Goal: Find specific page/section: Find specific page/section

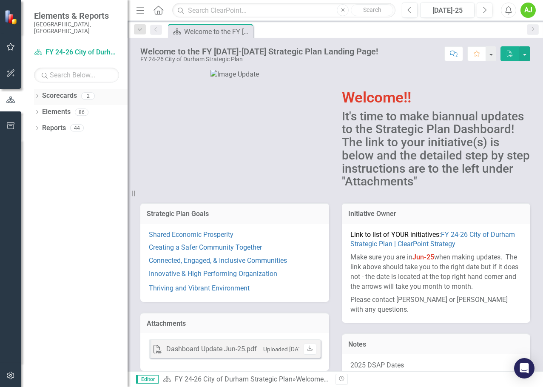
click at [42, 91] on link "Scorecards" at bounding box center [59, 96] width 35 height 10
click at [38, 94] on icon "Dropdown" at bounding box center [37, 96] width 6 height 5
click at [43, 109] on icon "Dropdown" at bounding box center [41, 111] width 6 height 5
click at [84, 123] on link "Housing & Neighborhood Services" at bounding box center [91, 128] width 72 height 10
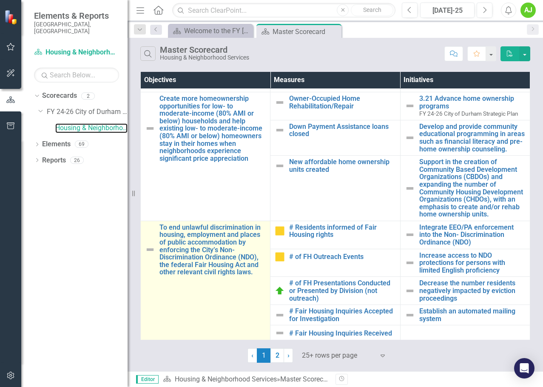
scroll to position [213, 0]
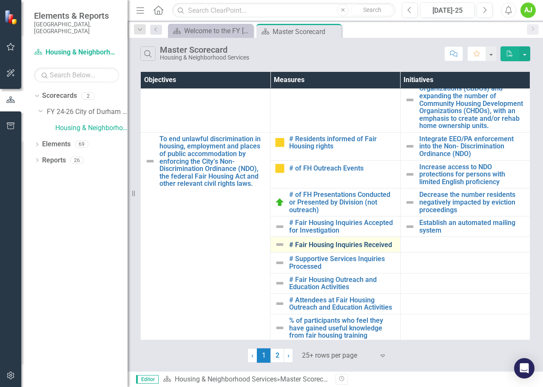
click at [349, 247] on link "# Fair Housing Inquiries Received" at bounding box center [342, 245] width 106 height 8
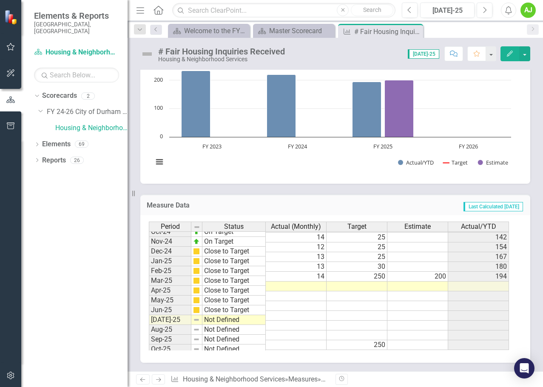
scroll to position [430, 0]
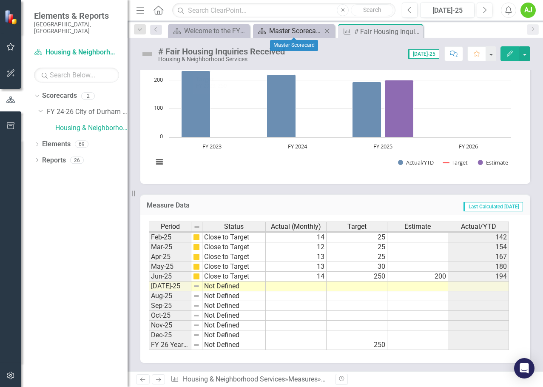
click at [295, 30] on div "Master Scorecard" at bounding box center [295, 31] width 53 height 11
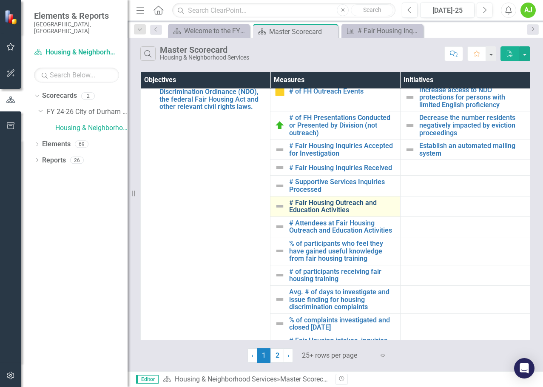
scroll to position [255, 0]
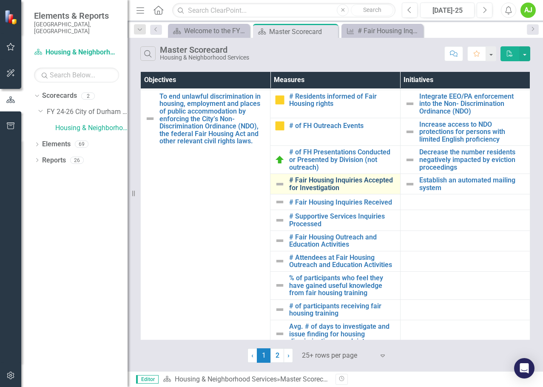
click at [383, 179] on link "# Fair Housing Inquiries Accepted for Investigation" at bounding box center [342, 183] width 106 height 15
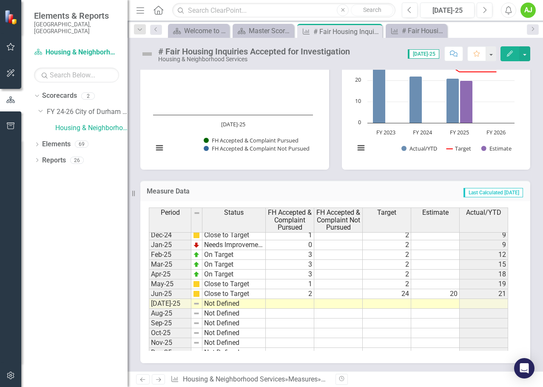
scroll to position [387, 0]
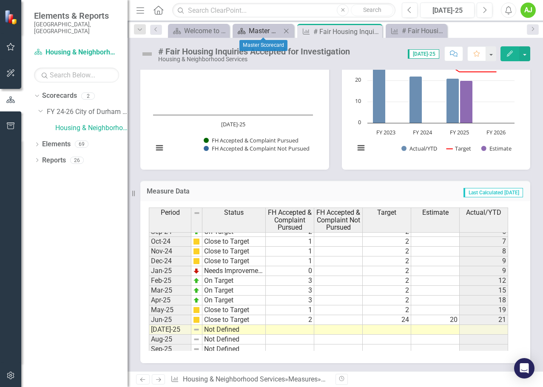
click at [250, 30] on div "Master Scorecard" at bounding box center [265, 31] width 32 height 11
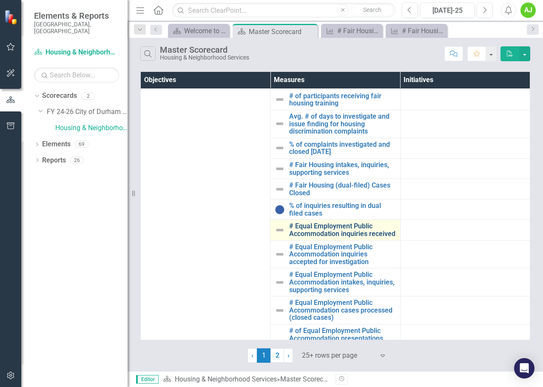
scroll to position [468, 0]
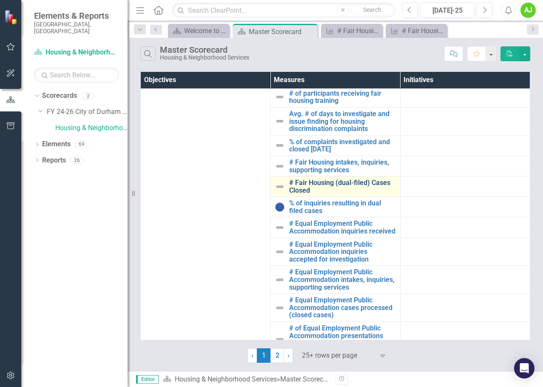
click at [332, 182] on link "# Fair Housing (dual-filed) Cases Closed" at bounding box center [342, 186] width 106 height 15
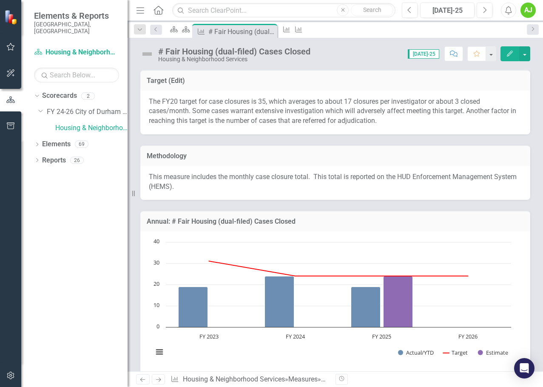
scroll to position [128, 0]
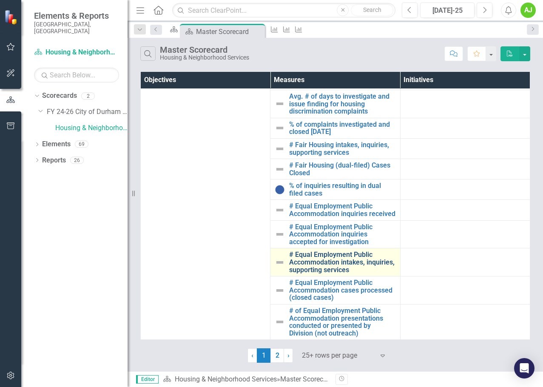
scroll to position [493, 0]
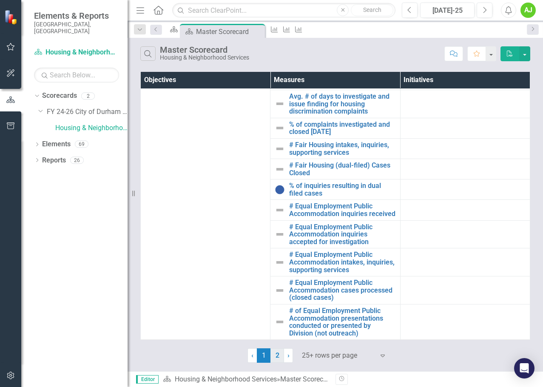
click at [281, 358] on link "2" at bounding box center [277, 355] width 14 height 14
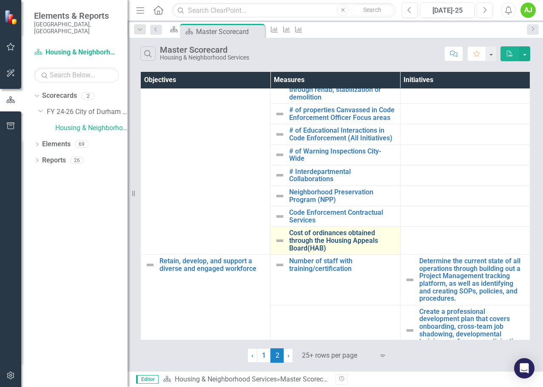
scroll to position [351, 0]
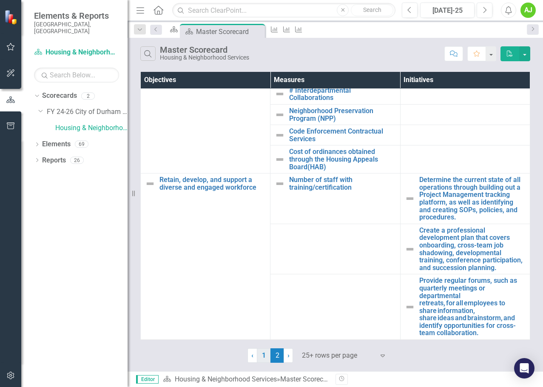
click at [264, 352] on link "1" at bounding box center [264, 355] width 14 height 14
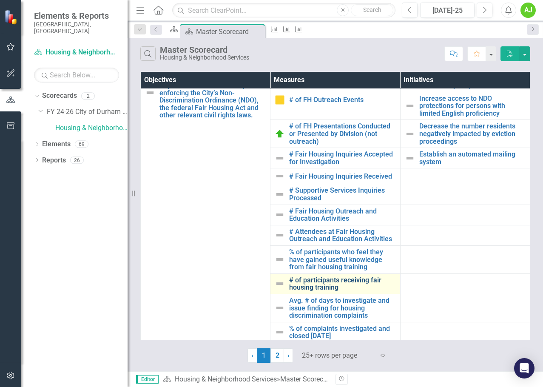
scroll to position [195, 0]
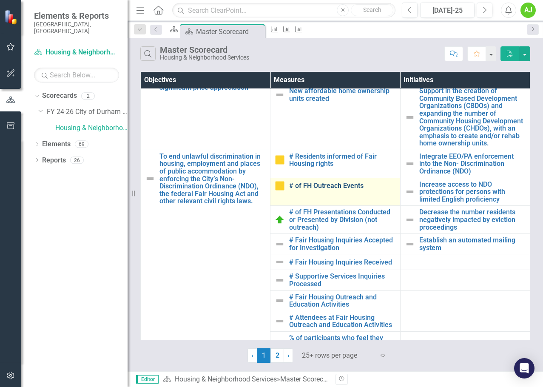
click at [339, 187] on link "# of FH Outreach Events" at bounding box center [342, 186] width 106 height 8
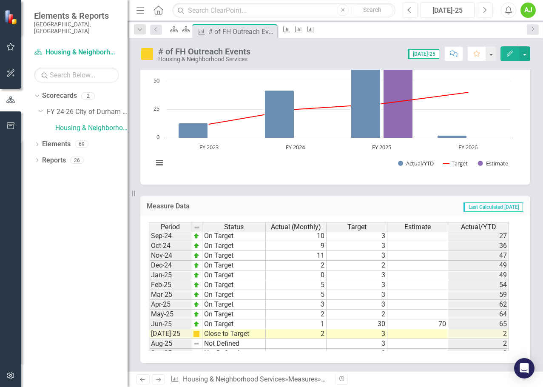
scroll to position [199, 0]
click at [501, 325] on tbody "Oct-23 On Target 1 1 [DATE]-23 On Target 2 1 [DATE]-23 On Target 1 1 [DATE]-24 …" at bounding box center [329, 260] width 360 height 274
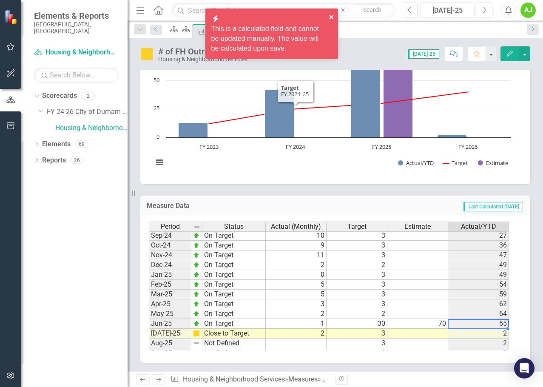
click at [330, 15] on icon "close" at bounding box center [331, 17] width 4 height 4
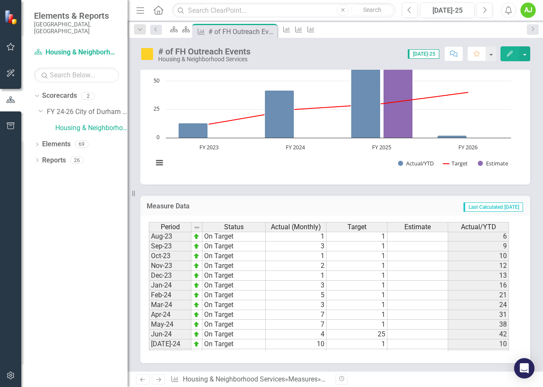
scroll to position [306, 0]
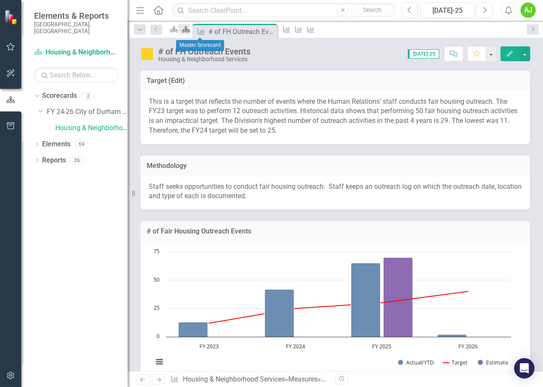
click at [190, 29] on icon "Scorecard" at bounding box center [186, 29] width 9 height 7
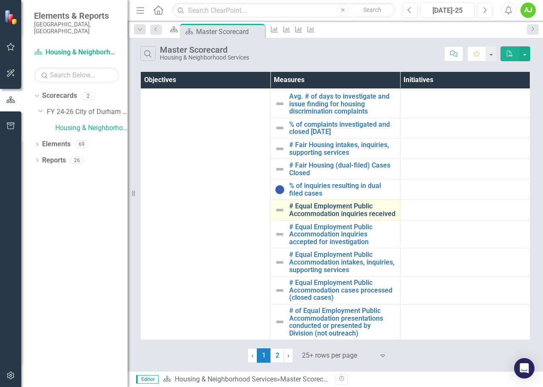
click at [344, 207] on link "# Equal Employment Public Accommodation inquiries received" at bounding box center [342, 209] width 106 height 15
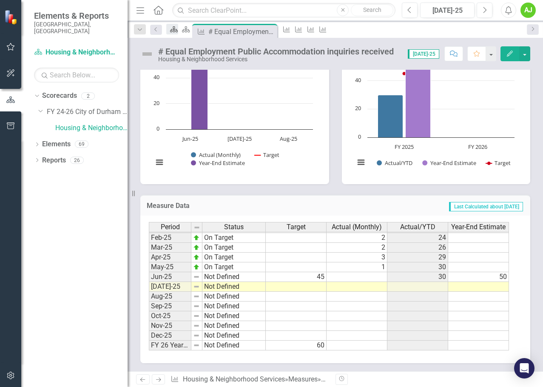
click at [178, 31] on icon at bounding box center [174, 29] width 8 height 6
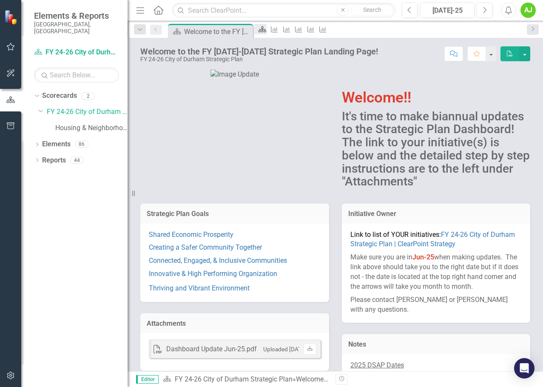
click at [264, 29] on icon "Scorecard" at bounding box center [262, 29] width 9 height 7
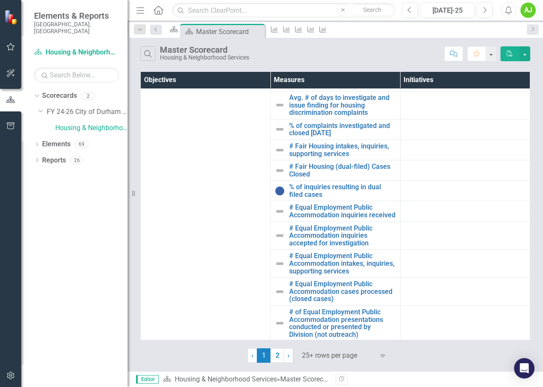
scroll to position [493, 0]
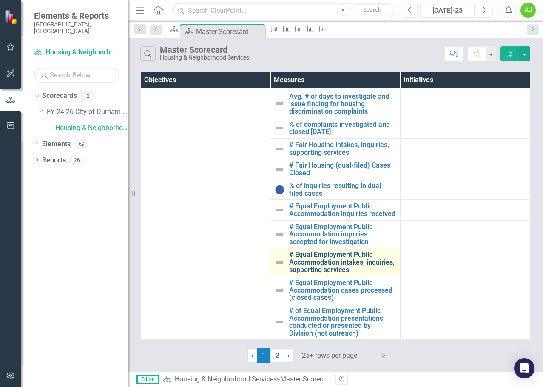
click at [339, 268] on link "# Equal Employment Public Accommodation intakes, inquiries, supporting services" at bounding box center [342, 262] width 106 height 23
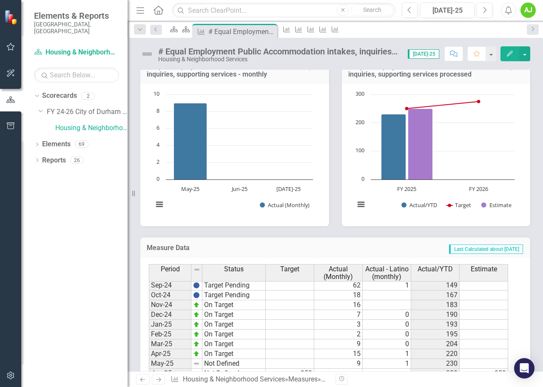
scroll to position [47, 0]
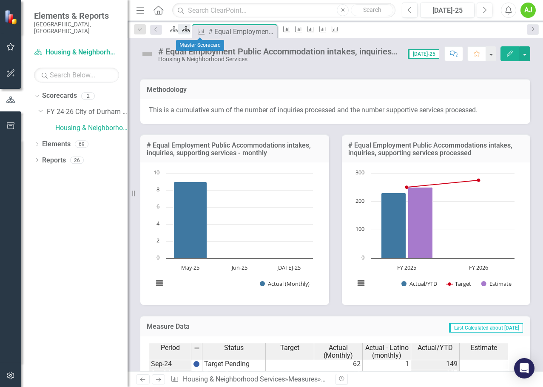
click at [190, 33] on icon "Scorecard" at bounding box center [186, 29] width 9 height 7
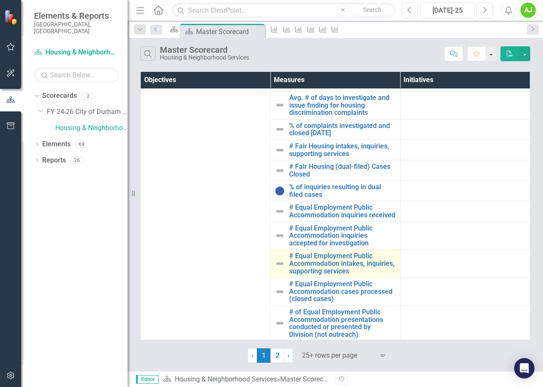
scroll to position [493, 0]
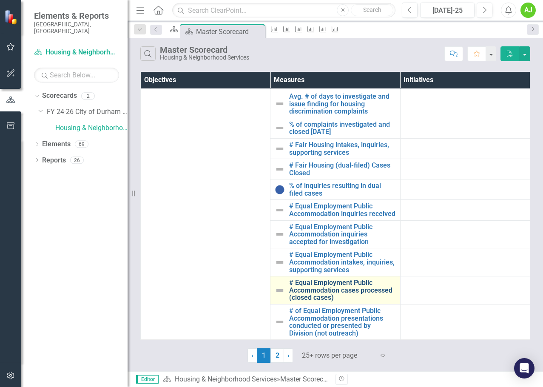
click at [361, 288] on link "# Equal Employment Public Accommodation cases processed (closed cases)" at bounding box center [342, 290] width 106 height 23
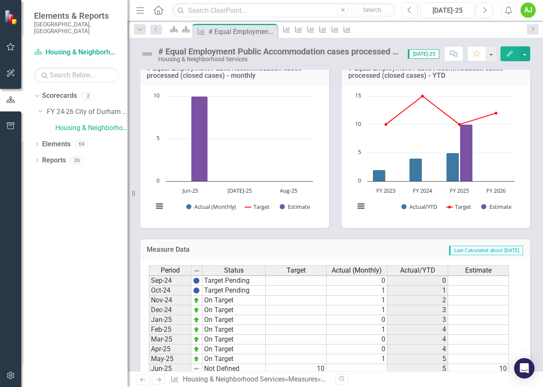
scroll to position [430, 0]
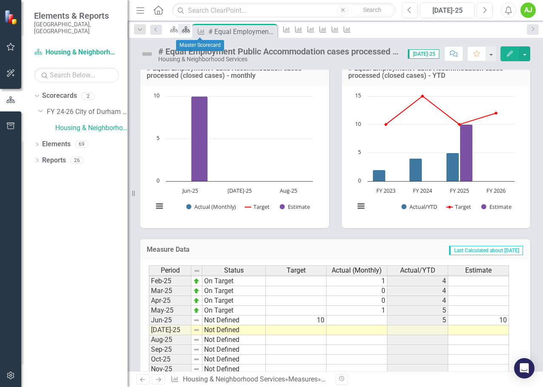
click at [190, 28] on link "Scorecard" at bounding box center [184, 29] width 12 height 11
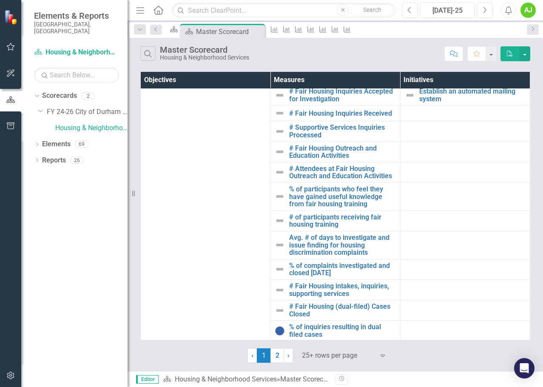
scroll to position [493, 0]
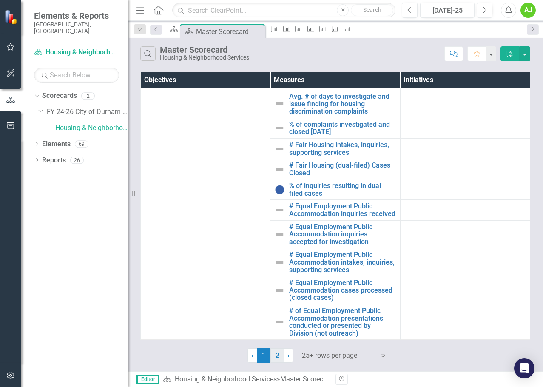
click at [277, 358] on link "2" at bounding box center [277, 355] width 14 height 14
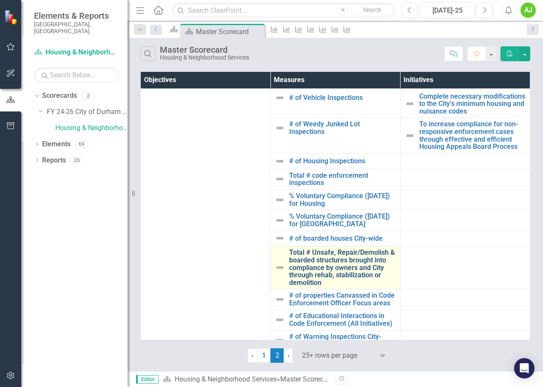
scroll to position [0, 0]
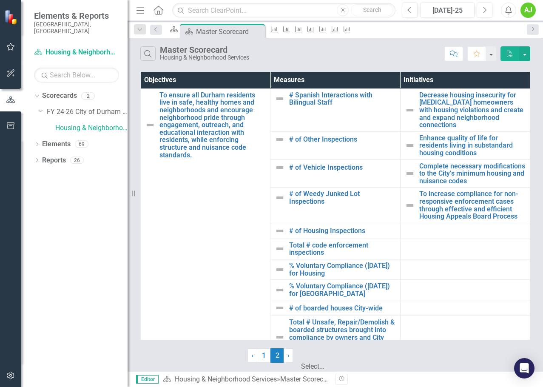
click at [364, 358] on div at bounding box center [344, 354] width 85 height 11
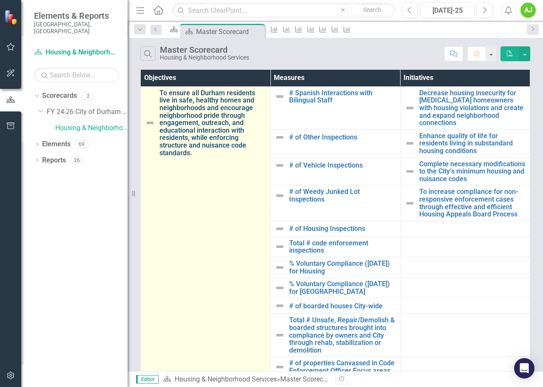
click at [205, 124] on link "To ensure all Durham residents live in safe, healthy homes and neighborhoods an…" at bounding box center [212, 122] width 106 height 67
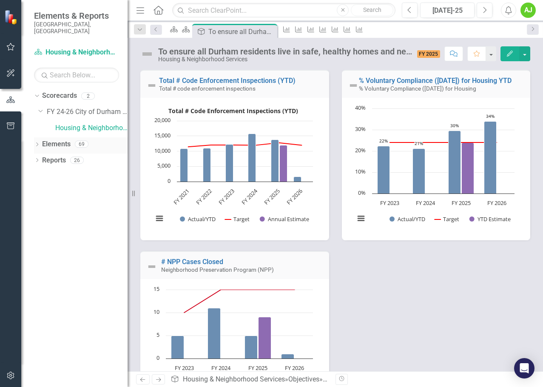
click at [38, 142] on icon at bounding box center [37, 144] width 2 height 4
click at [40, 170] on div "Dropdown Measure Measures 46" at bounding box center [82, 178] width 89 height 16
click at [41, 174] on icon at bounding box center [41, 176] width 2 height 4
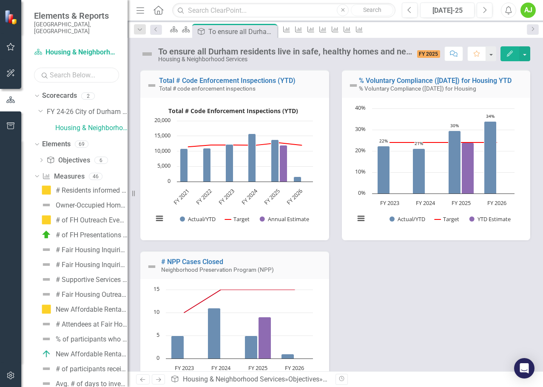
click at [72, 72] on input "text" at bounding box center [76, 75] width 85 height 15
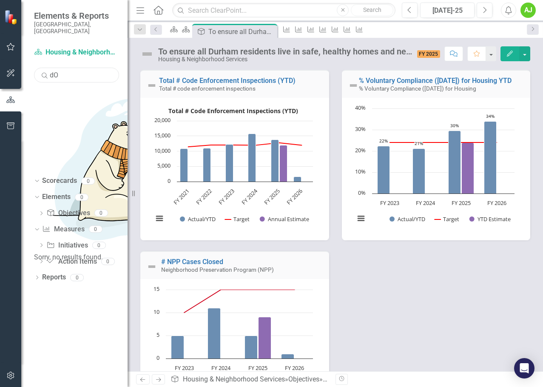
type input "d"
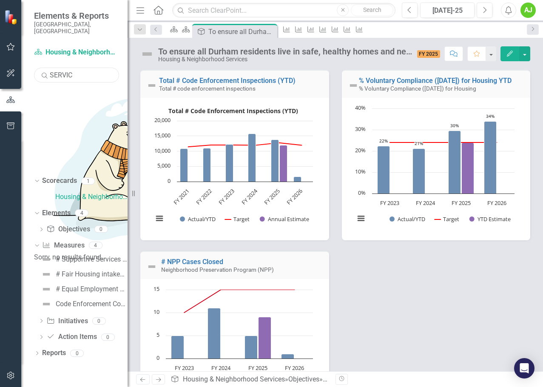
type input "SERVICE"
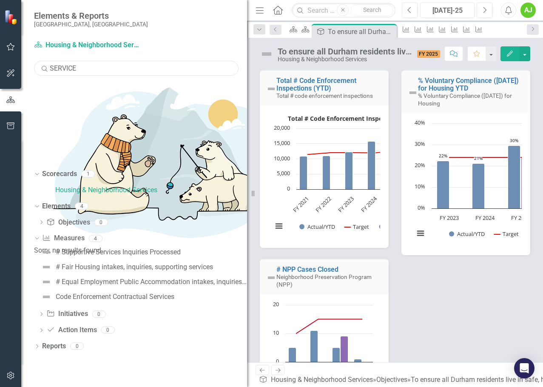
drag, startPoint x: 129, startPoint y: 170, endPoint x: 261, endPoint y: 168, distance: 132.2
click at [254, 168] on div "Resize" at bounding box center [250, 193] width 7 height 387
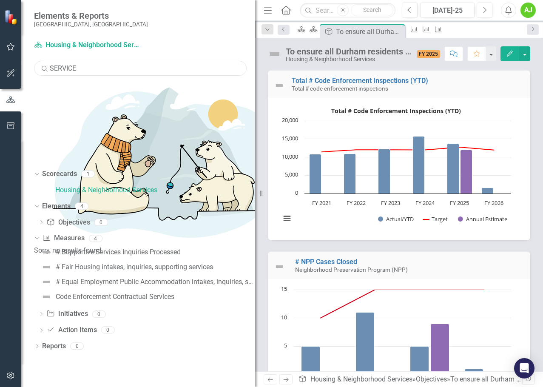
drag, startPoint x: 79, startPoint y: 69, endPoint x: 38, endPoint y: 70, distance: 41.2
click at [38, 70] on input "SERVICE" at bounding box center [140, 68] width 213 height 15
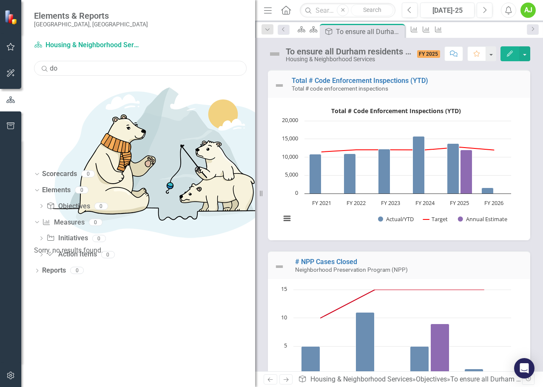
type input "d"
